Goal: Information Seeking & Learning: Learn about a topic

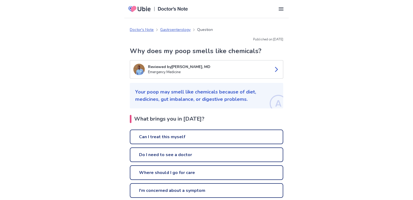
scroll to position [27, 0]
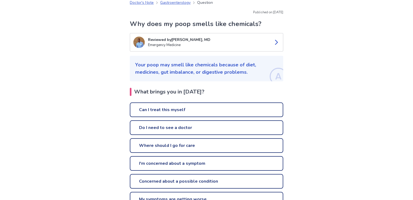
click at [149, 110] on link "Can I treat this myself" at bounding box center [206, 110] width 153 height 15
